Goal: Communication & Community: Answer question/provide support

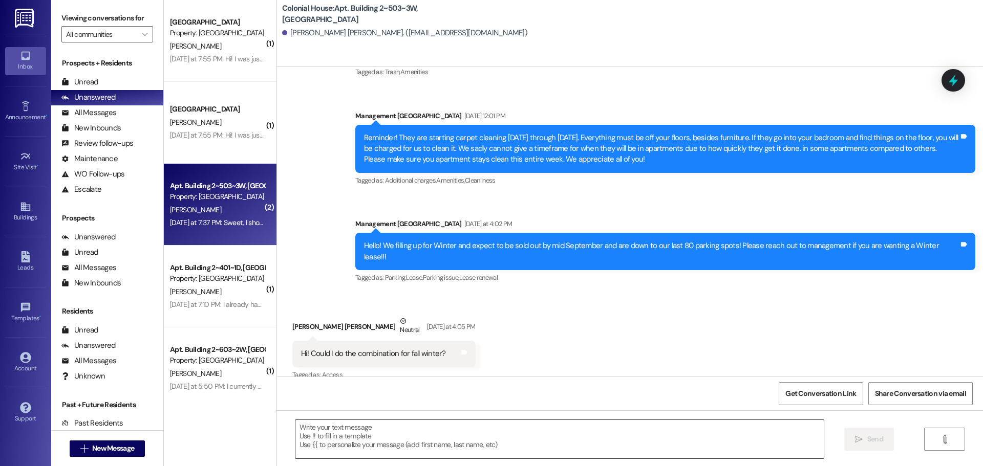
click at [345, 443] on textarea at bounding box center [559, 439] width 528 height 38
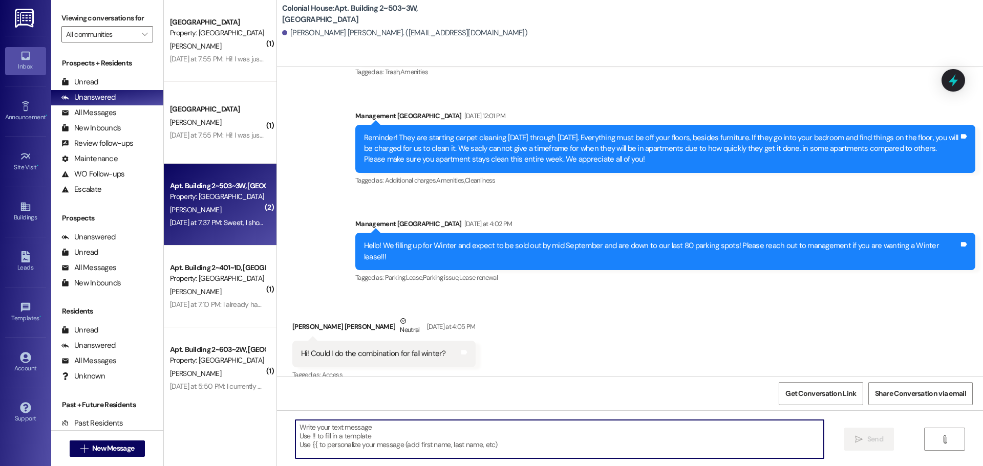
scroll to position [5111, 0]
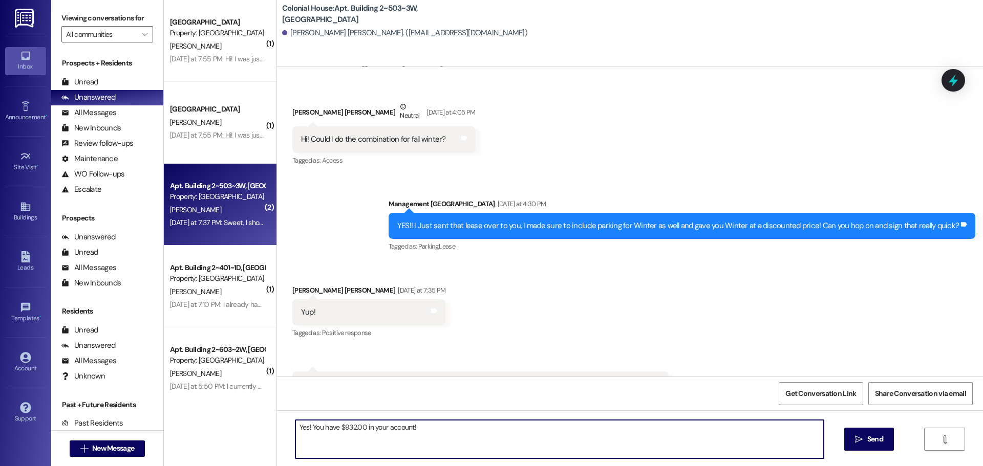
type textarea "Yes! You have $932.00 in your account!"
type textarea "+"
